Goal: Communication & Community: Answer question/provide support

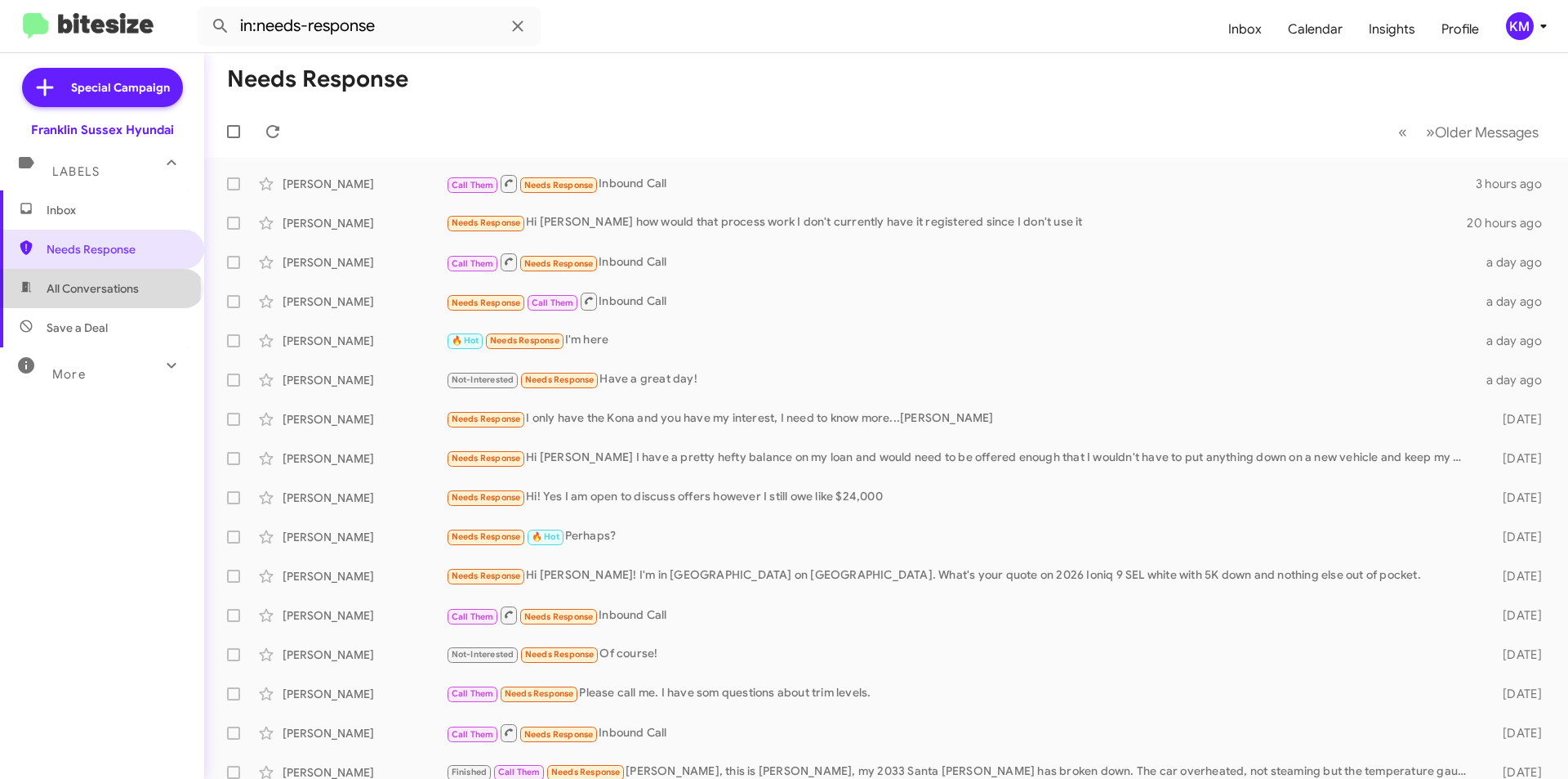
click at [99, 288] on span "All Conversations" at bounding box center [93, 288] width 92 height 16
type input "in:all-conversations"
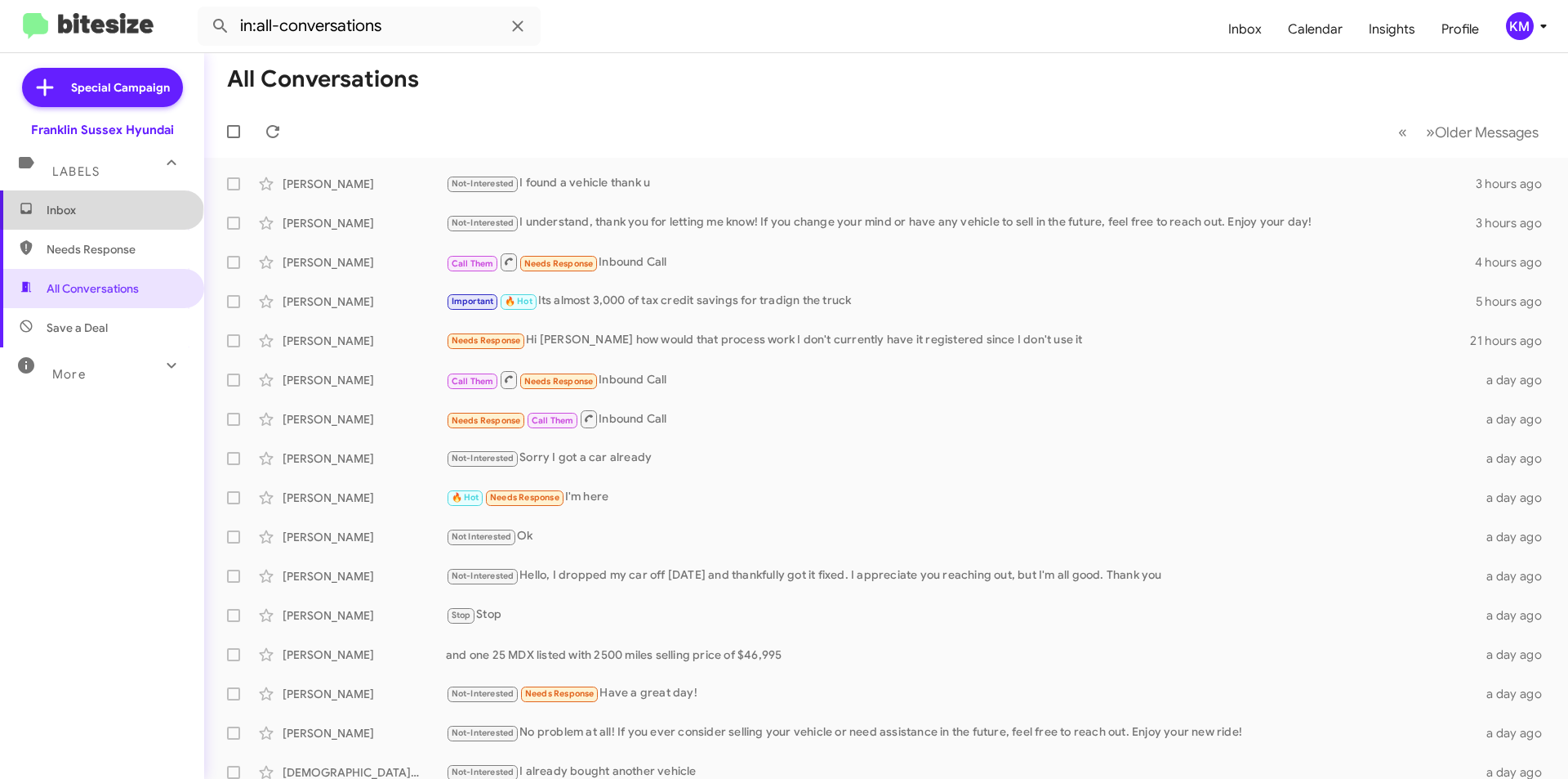
click at [100, 206] on span "Inbox" at bounding box center [116, 210] width 139 height 16
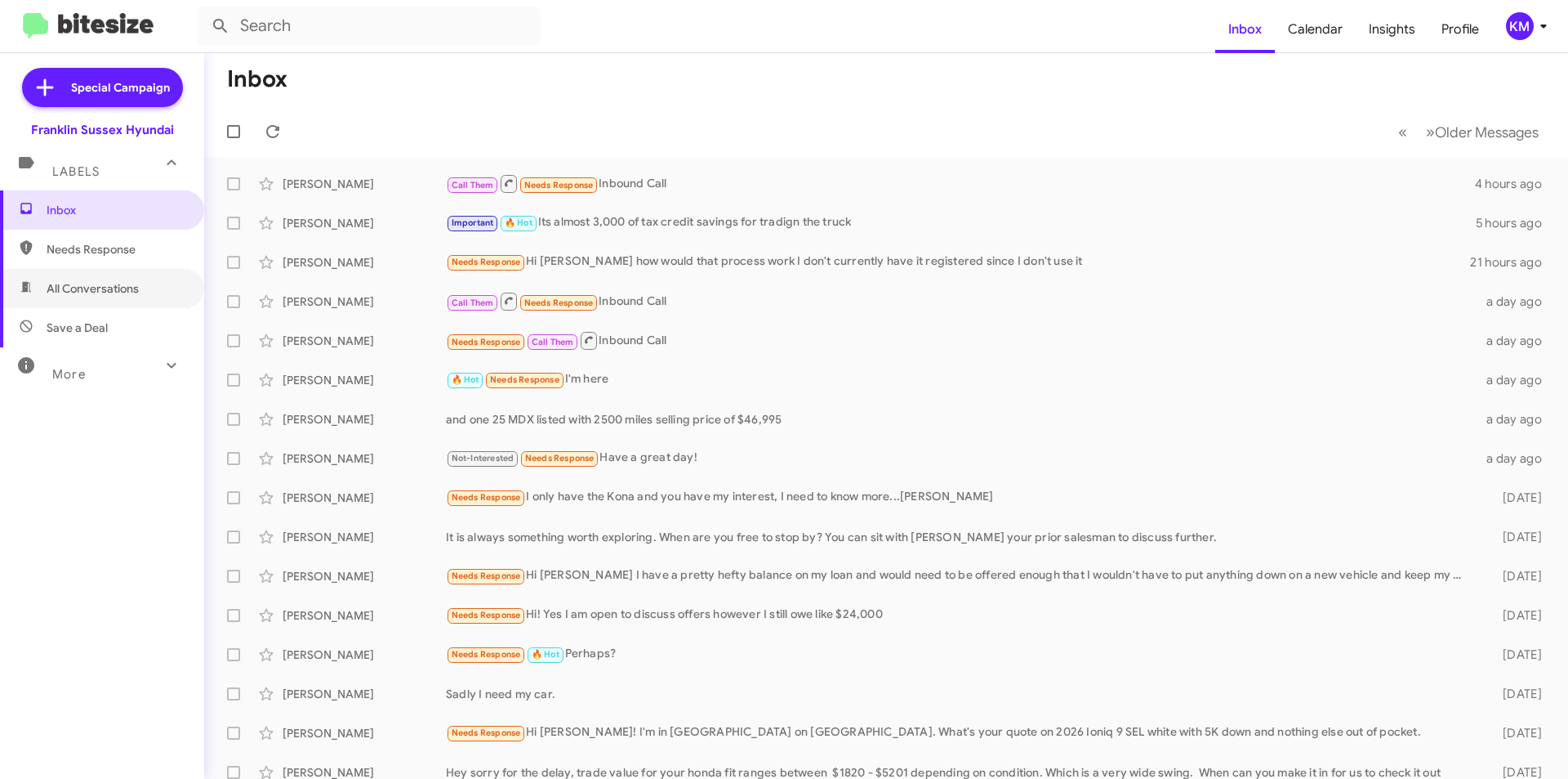
click at [119, 286] on span "All Conversations" at bounding box center [93, 288] width 92 height 16
type input "in:all-conversations"
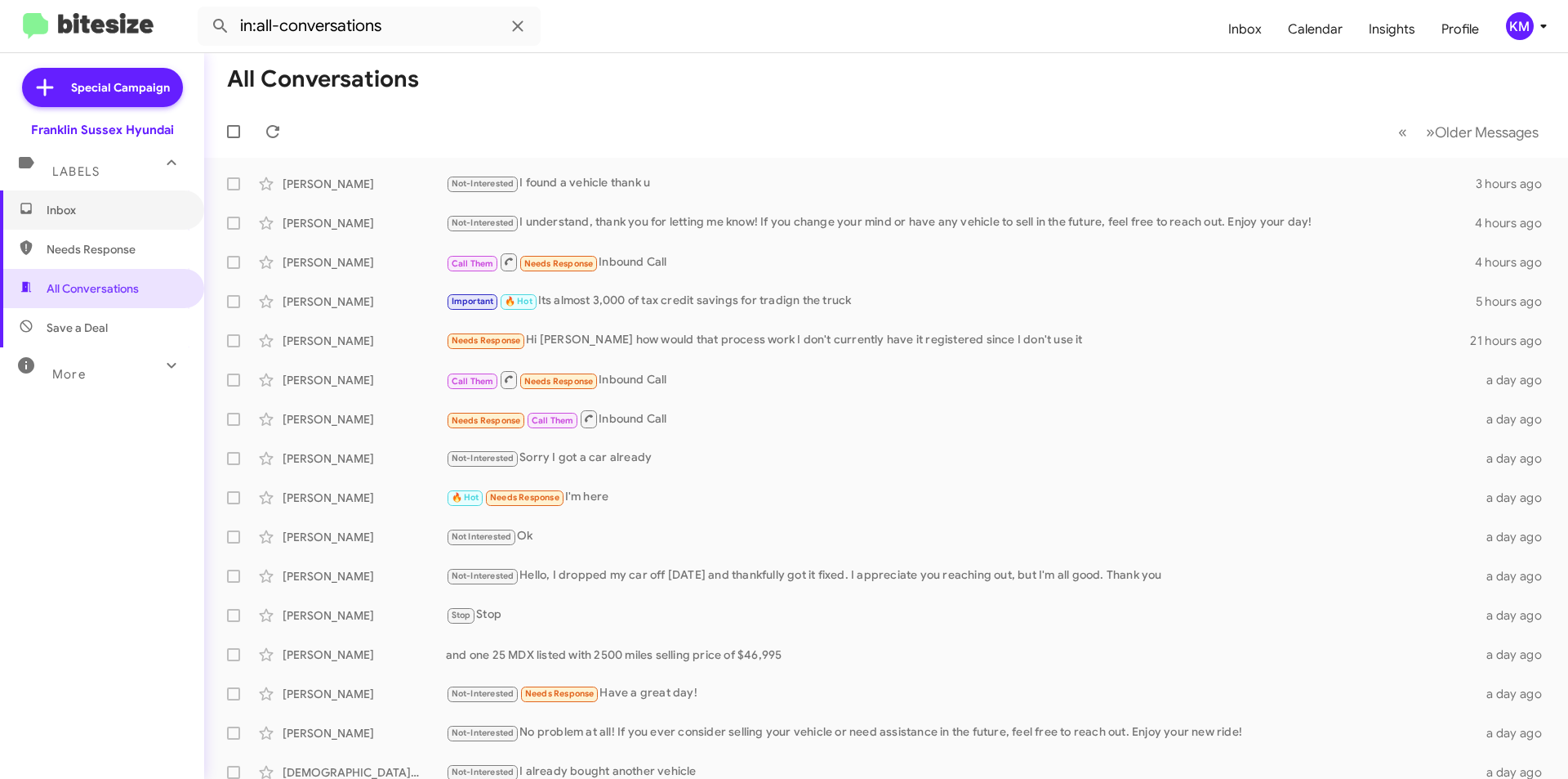
click at [71, 213] on span "Inbox" at bounding box center [116, 210] width 139 height 16
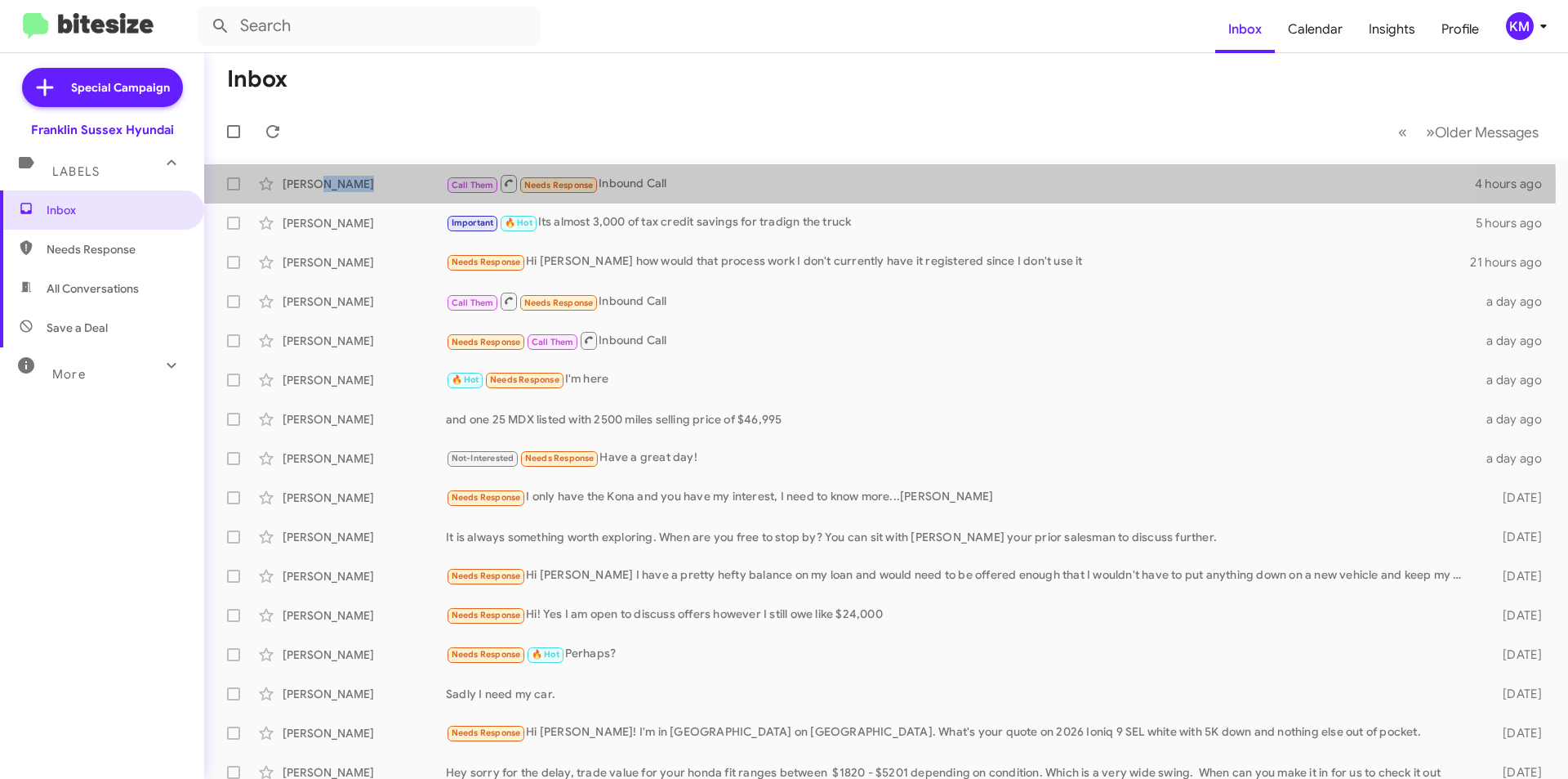
drag, startPoint x: 375, startPoint y: 186, endPoint x: 318, endPoint y: 187, distance: 57.0
click at [318, 187] on div "[PERSON_NAME]" at bounding box center [363, 184] width 163 height 16
